Goal: Transaction & Acquisition: Purchase product/service

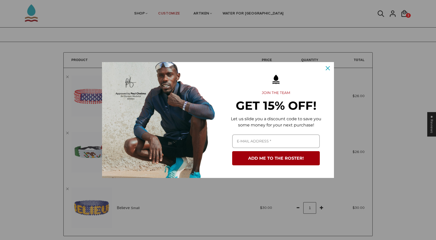
scroll to position [16, 0]
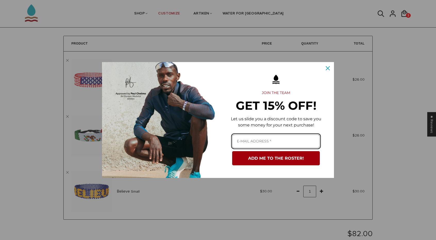
click at [271, 145] on input "Email field" at bounding box center [276, 141] width 88 height 14
type input "[PERSON_NAME][EMAIL_ADDRESS][DOMAIN_NAME]"
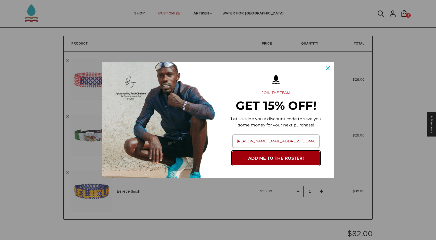
click at [277, 161] on button "ADD ME TO THE ROSTER!" at bounding box center [276, 158] width 88 height 14
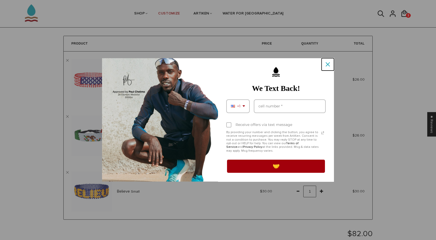
click at [327, 63] on icon "close icon" at bounding box center [327, 64] width 4 height 4
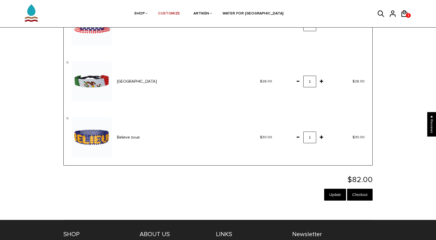
scroll to position [71, 0]
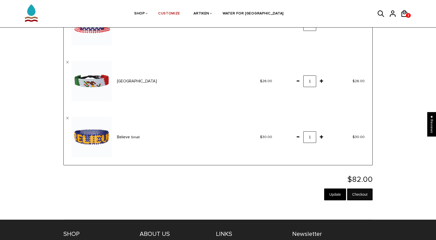
click at [358, 195] on input "Checkout" at bounding box center [359, 194] width 25 height 12
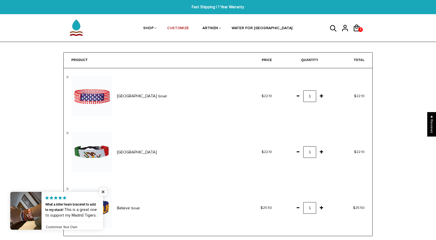
click at [67, 187] on td "Believe Small " at bounding box center [149, 208] width 170 height 56
click at [103, 191] on span "Close popup widget" at bounding box center [103, 192] width 8 height 8
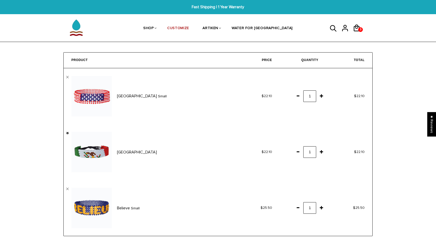
click at [67, 132] on link "" at bounding box center [67, 133] width 3 height 3
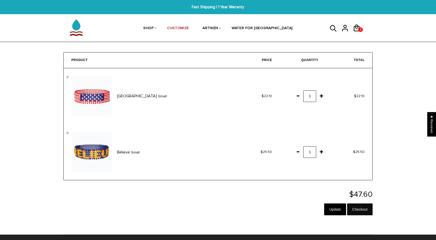
click at [361, 212] on input "Checkout" at bounding box center [359, 209] width 25 height 12
